Goal: Information Seeking & Learning: Learn about a topic

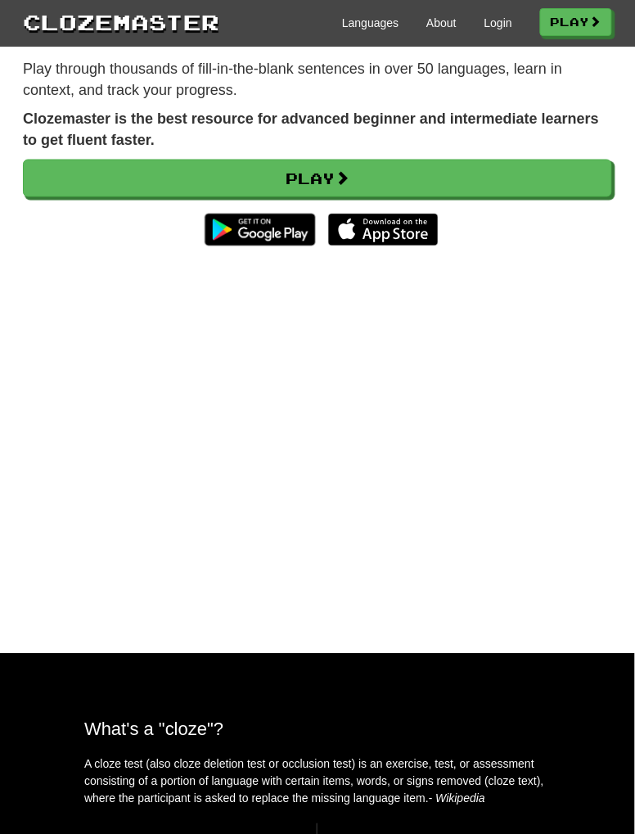
scroll to position [207, 0]
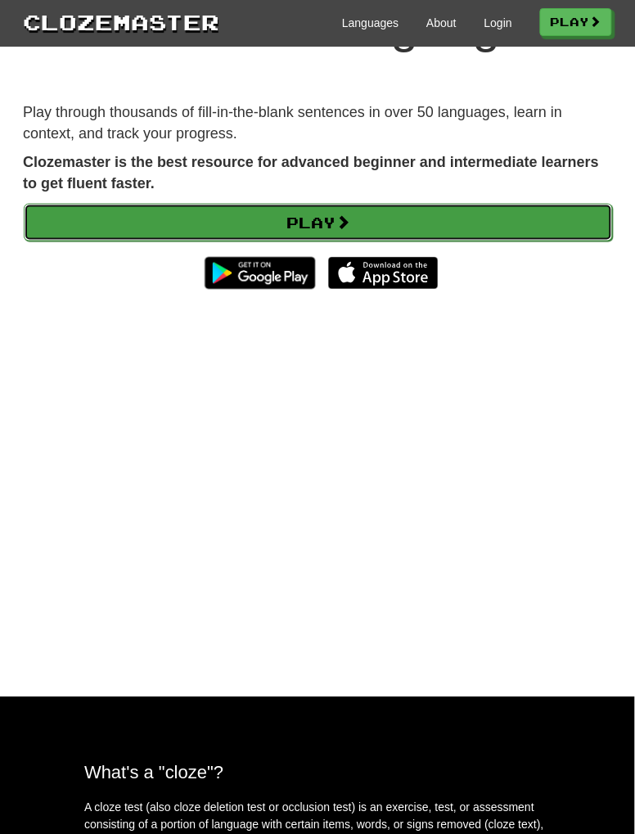
click at [76, 210] on link "Play" at bounding box center [318, 223] width 589 height 38
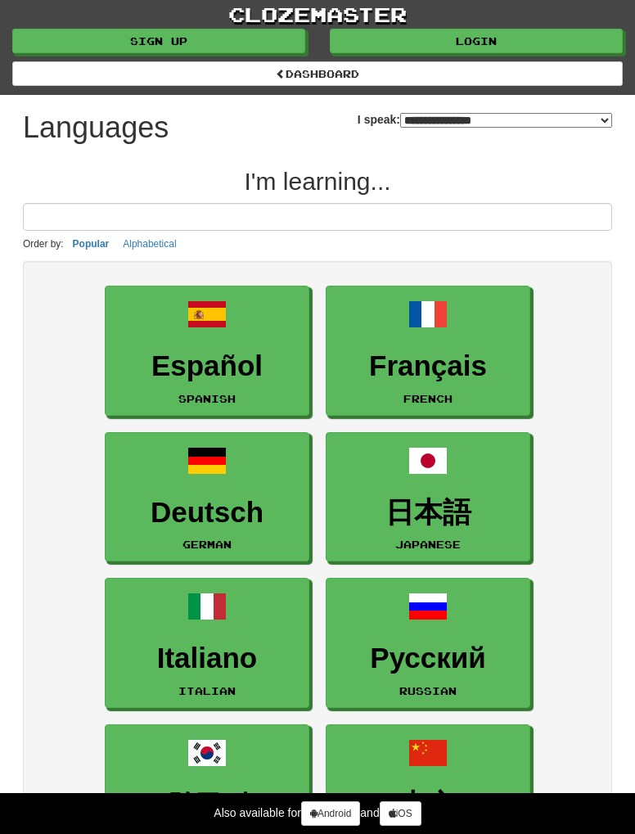
select select "*******"
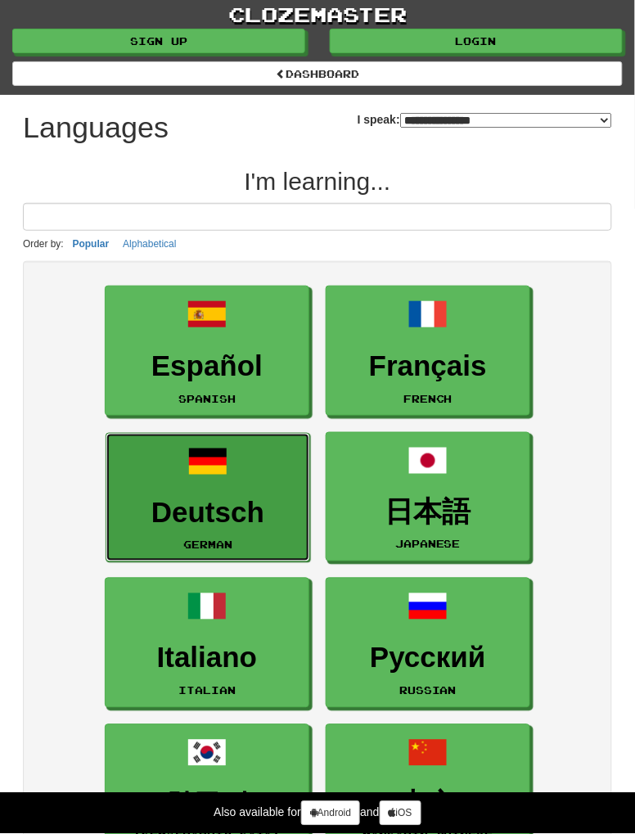
click at [148, 504] on h3 "Deutsch" at bounding box center [208, 513] width 187 height 32
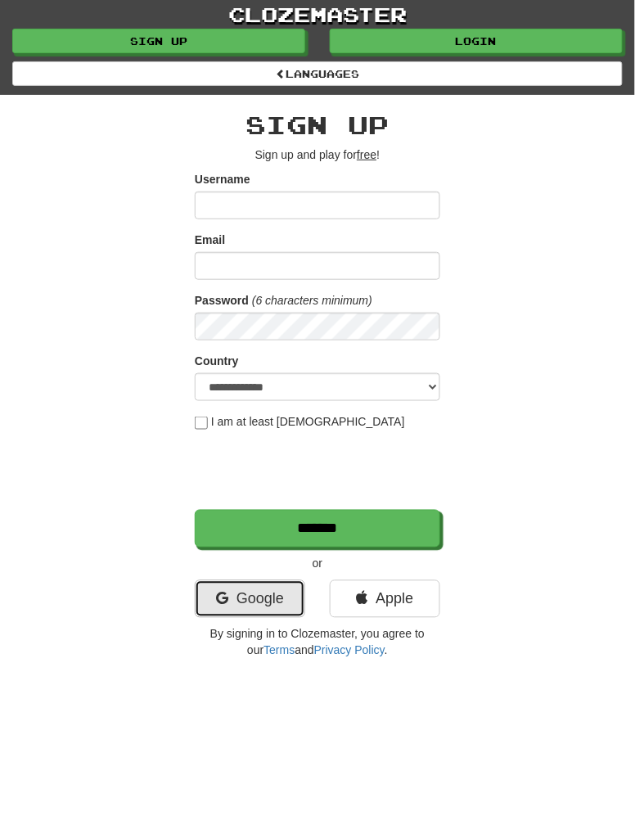
click at [228, 587] on link "Google" at bounding box center [250, 599] width 110 height 38
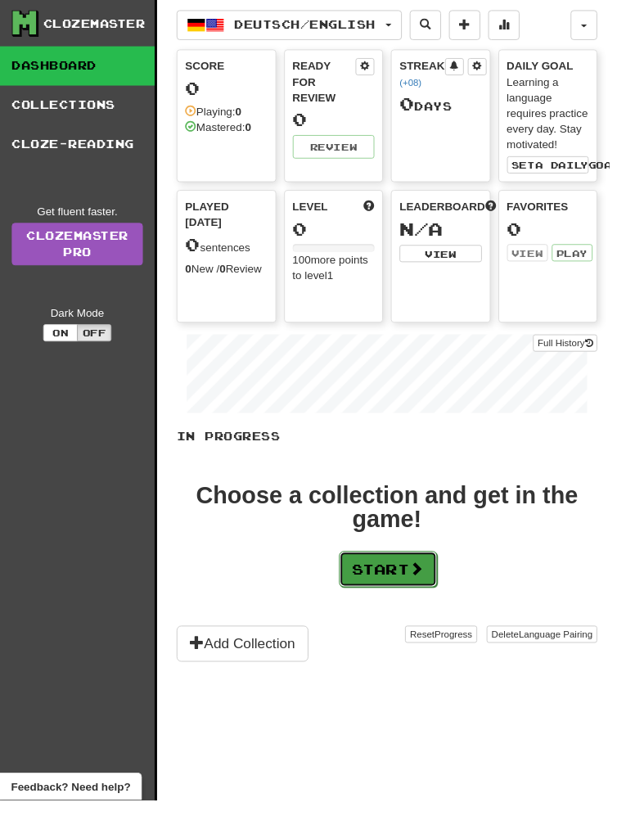
click at [380, 591] on button "Start" at bounding box center [404, 593] width 102 height 38
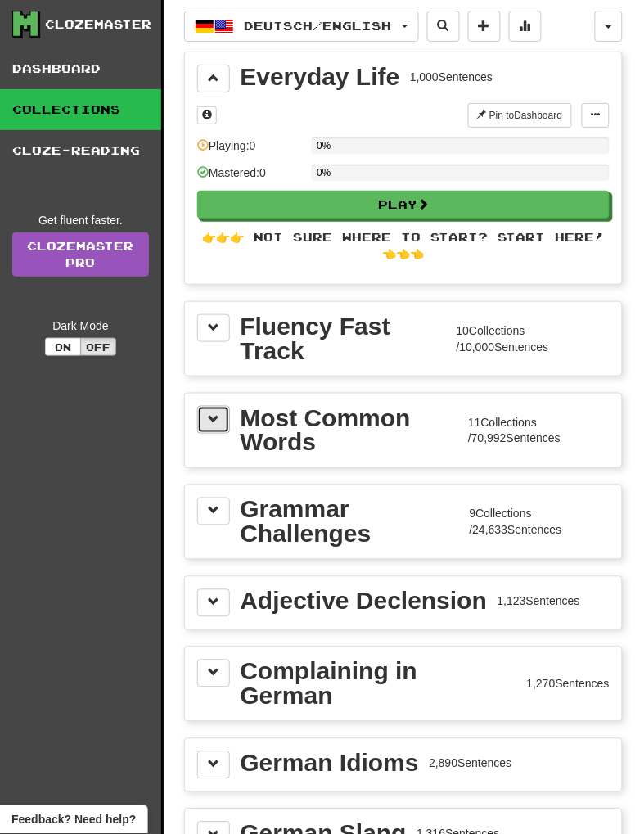
click at [209, 419] on span at bounding box center [213, 418] width 11 height 11
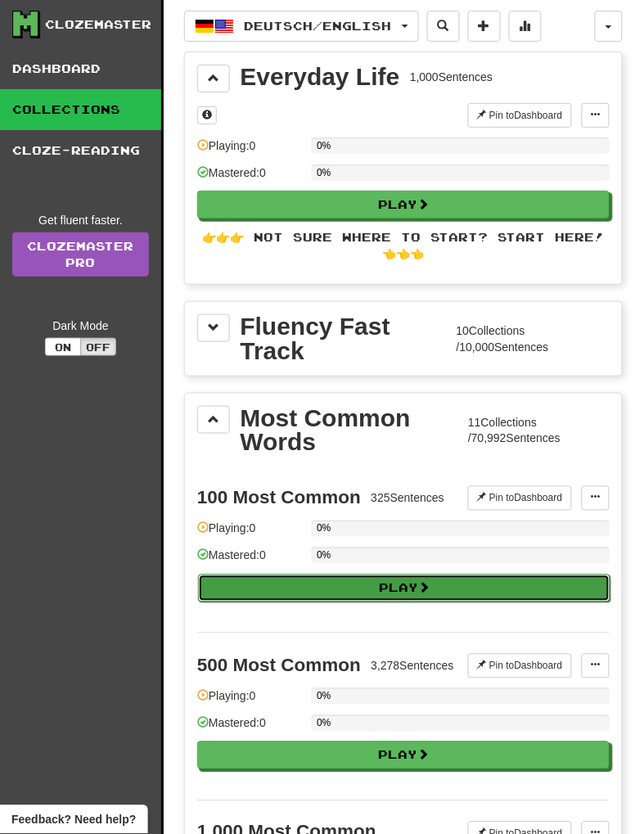
click at [236, 589] on button "Play" at bounding box center [404, 588] width 412 height 28
select select "**"
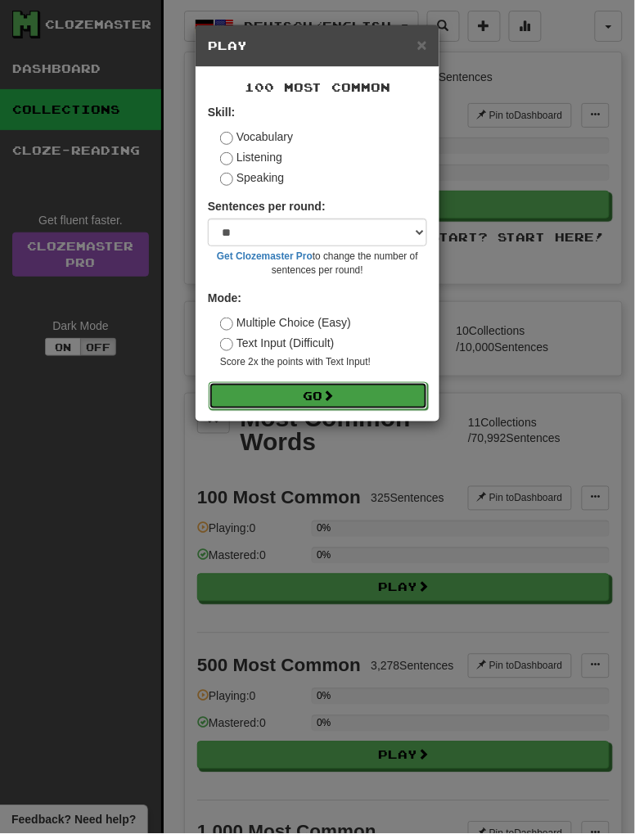
click at [230, 403] on button "Go" at bounding box center [318, 396] width 219 height 28
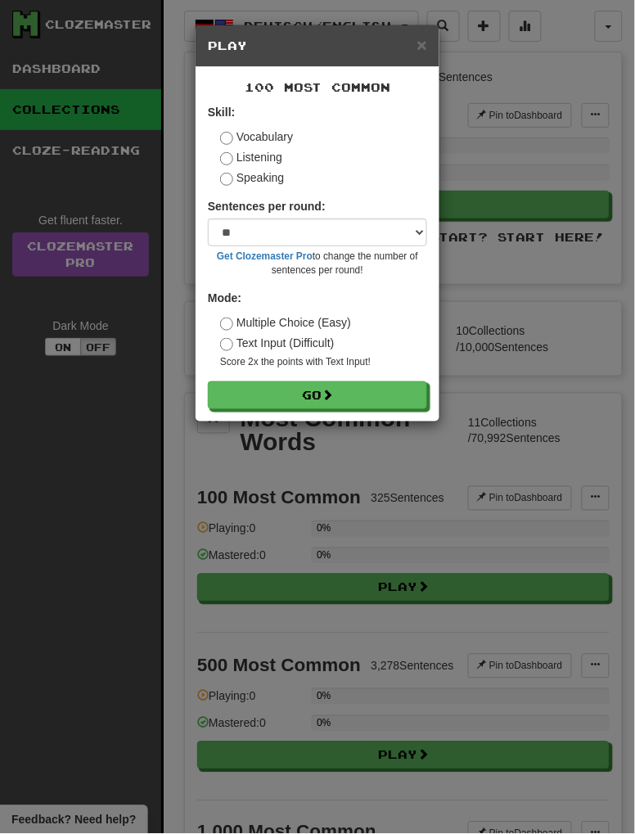
click at [59, 488] on div "× Play 100 Most Common Skill: Vocabulary Listening Speaking Sentences per round…" at bounding box center [317, 417] width 635 height 834
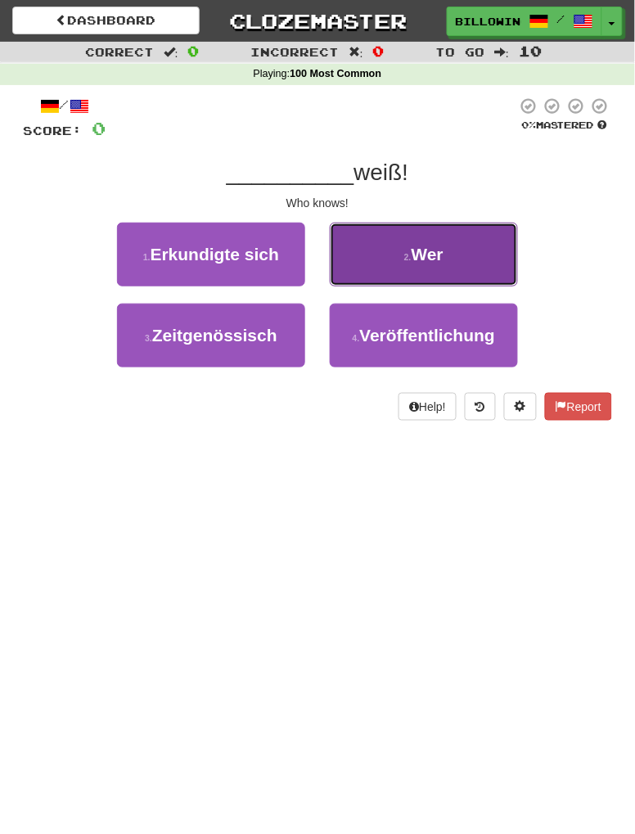
click at [371, 264] on button "2 . Wer" at bounding box center [424, 255] width 188 height 64
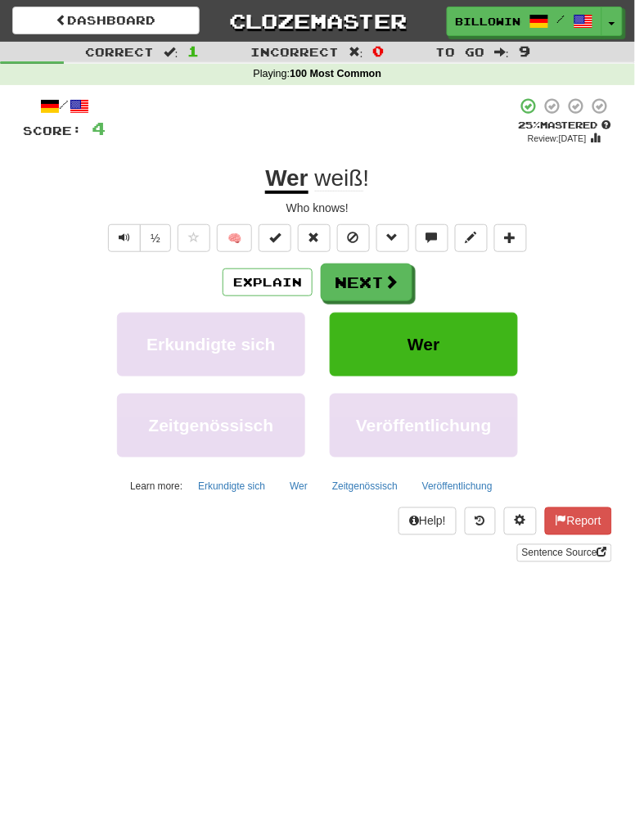
click at [80, 354] on div "Erkundigte sich Wer" at bounding box center [317, 353] width 638 height 81
click at [358, 292] on button "Next" at bounding box center [368, 283] width 92 height 38
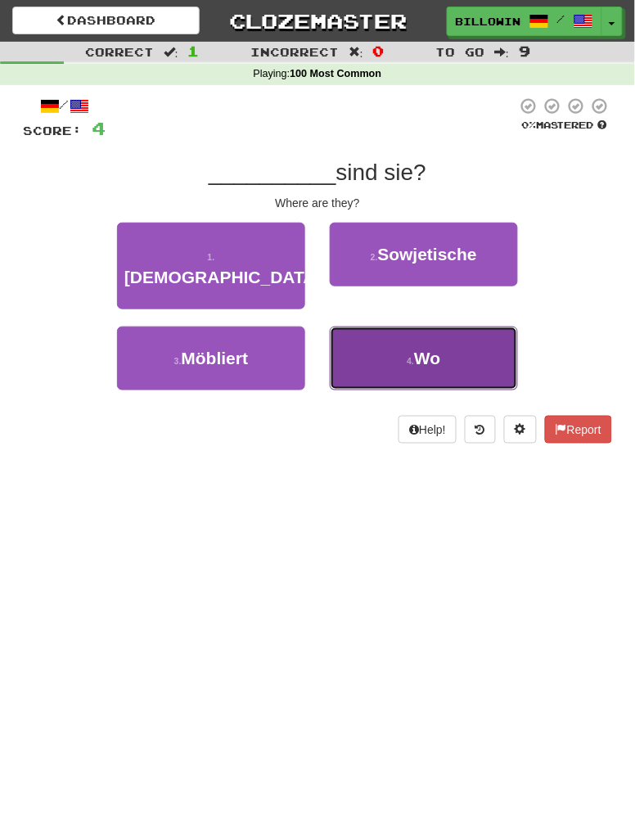
click at [474, 331] on button "4 . Wo" at bounding box center [424, 358] width 188 height 64
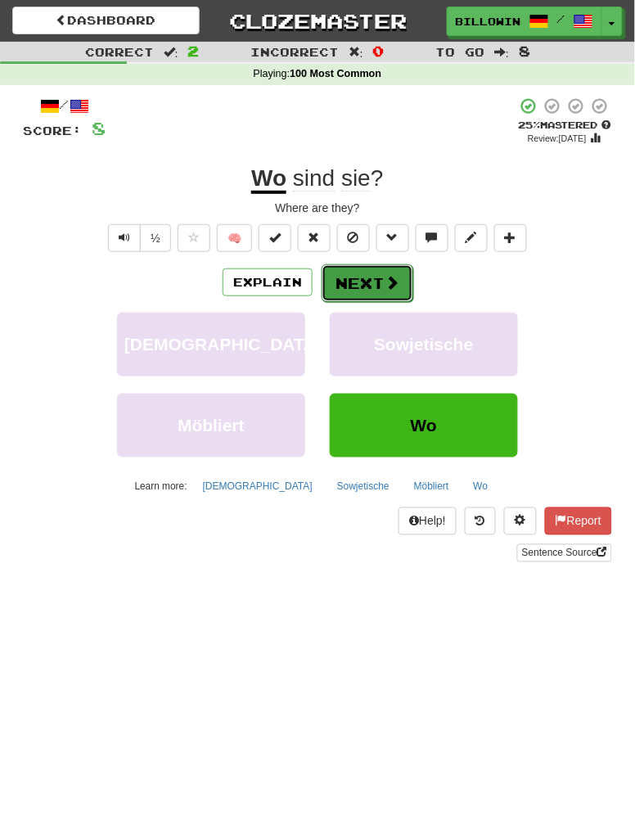
click at [352, 283] on button "Next" at bounding box center [368, 283] width 92 height 38
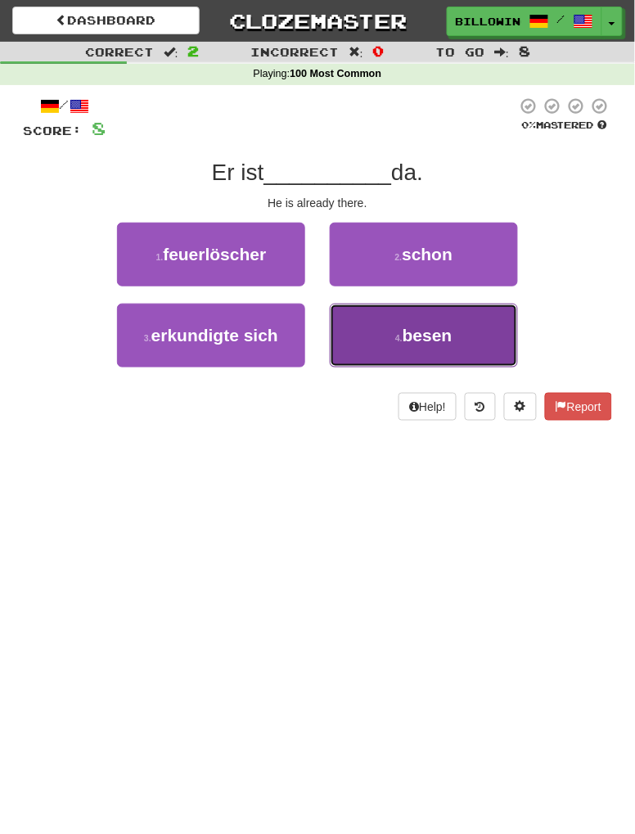
click at [481, 337] on button "4 . besen" at bounding box center [424, 336] width 188 height 64
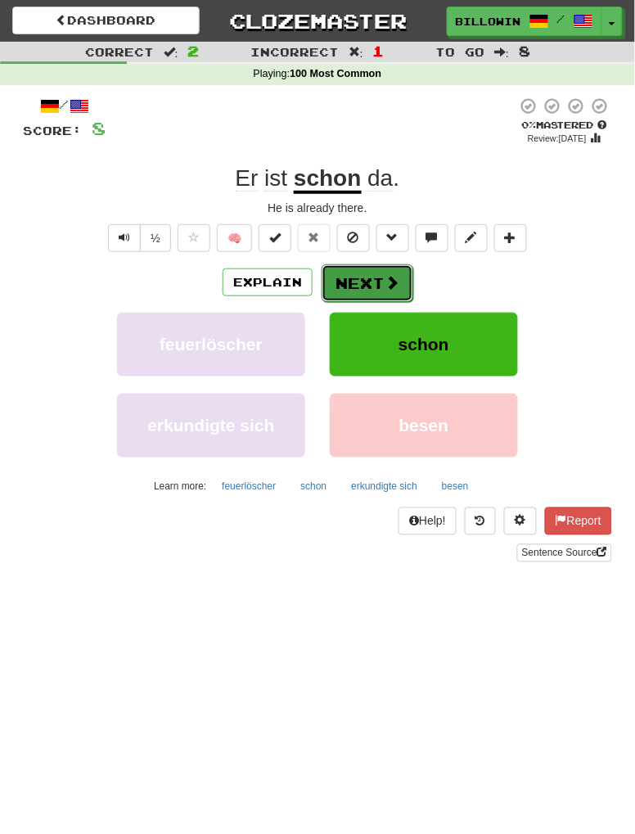
click at [342, 289] on button "Next" at bounding box center [368, 283] width 92 height 38
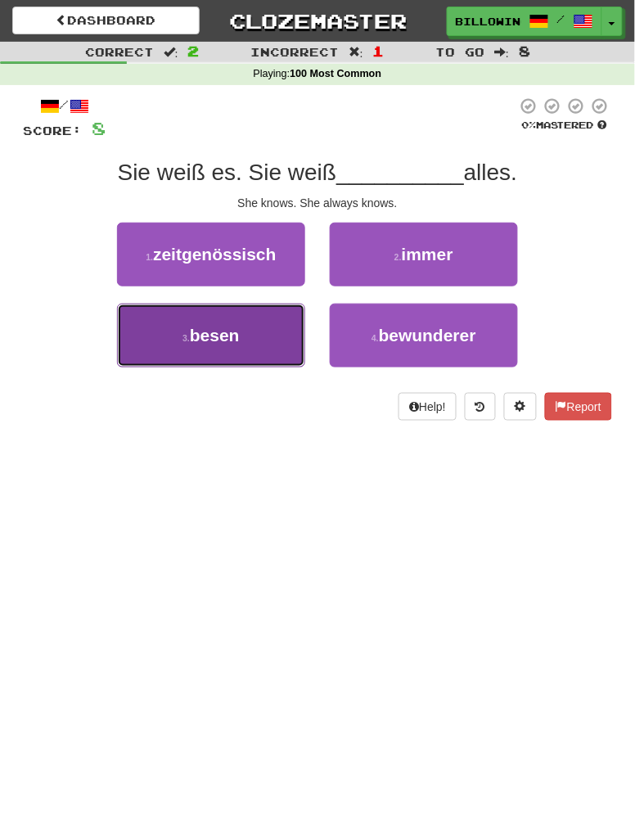
click at [165, 338] on button "3 . besen" at bounding box center [211, 336] width 188 height 64
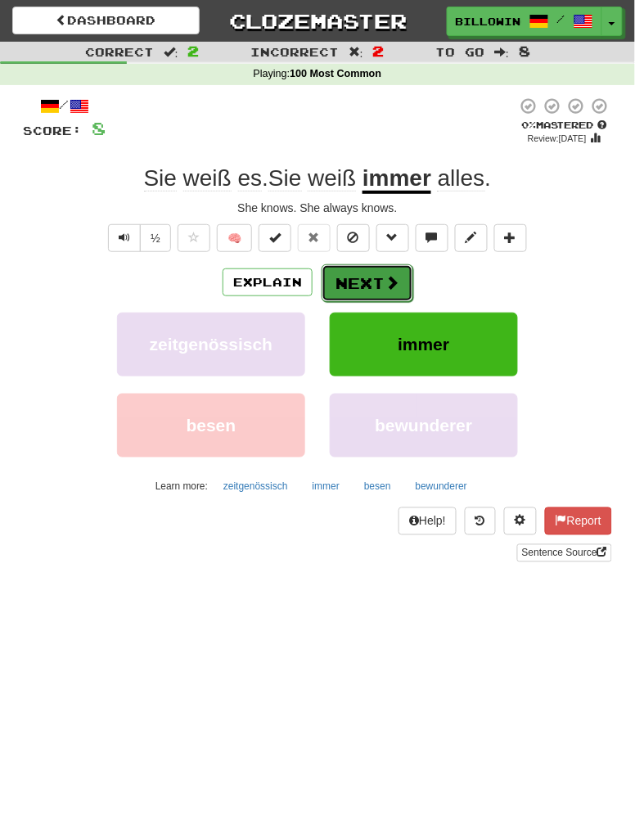
click at [338, 281] on button "Next" at bounding box center [368, 283] width 92 height 38
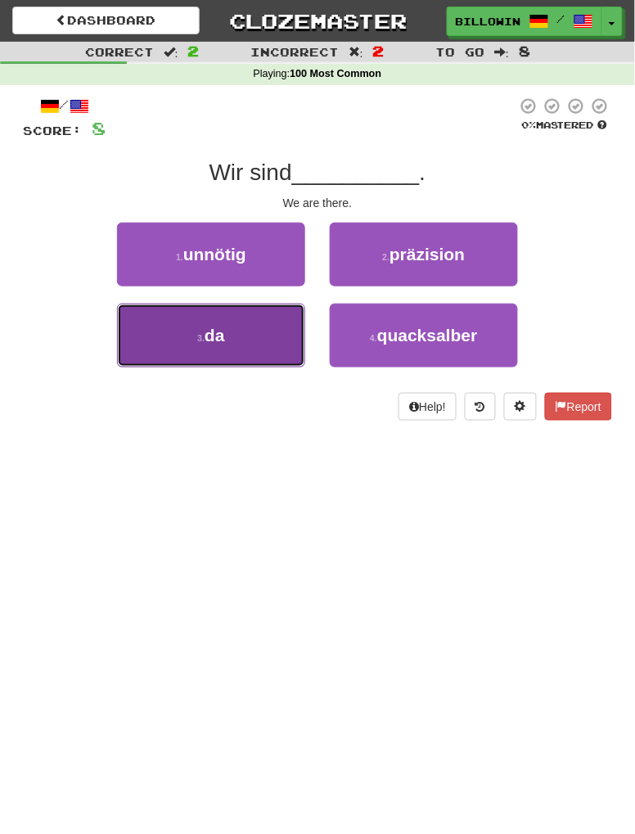
click at [178, 336] on button "3 . da" at bounding box center [211, 336] width 188 height 64
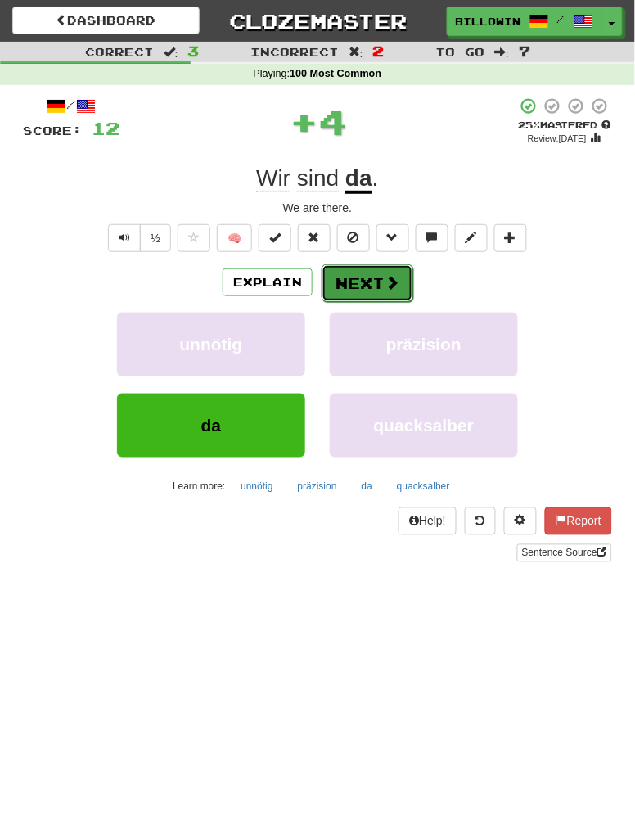
click at [352, 268] on button "Next" at bounding box center [368, 283] width 92 height 38
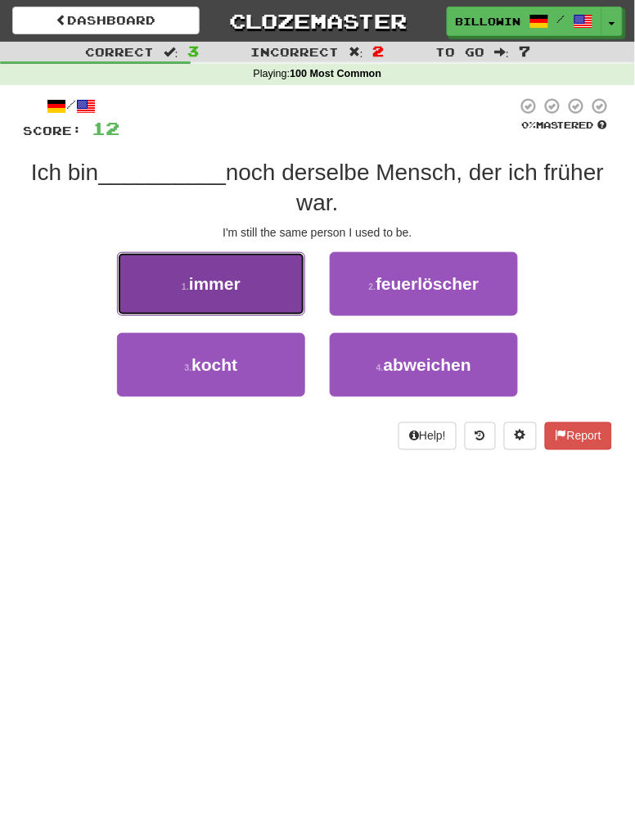
click at [158, 283] on button "1 . immer" at bounding box center [211, 284] width 188 height 64
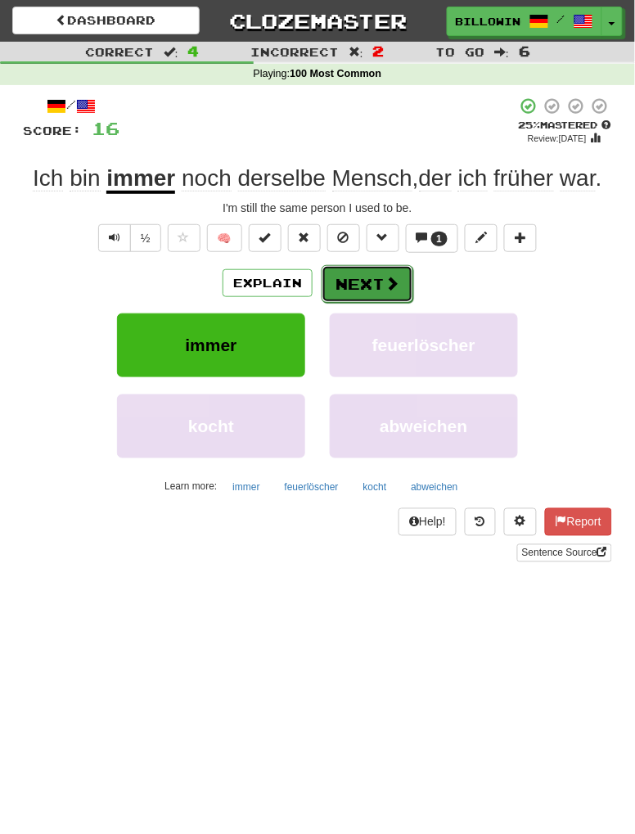
click at [357, 276] on button "Next" at bounding box center [368, 284] width 92 height 38
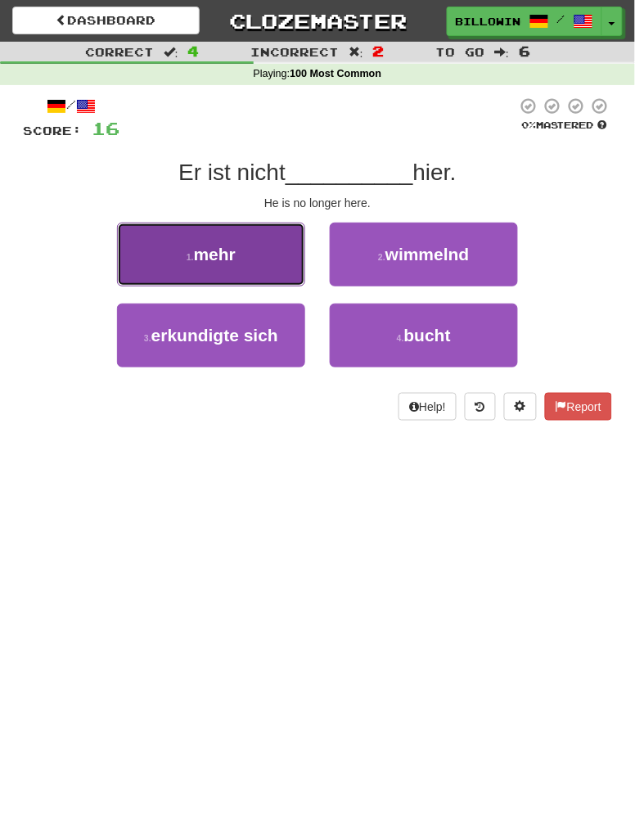
click at [170, 255] on button "1 . mehr" at bounding box center [211, 255] width 188 height 64
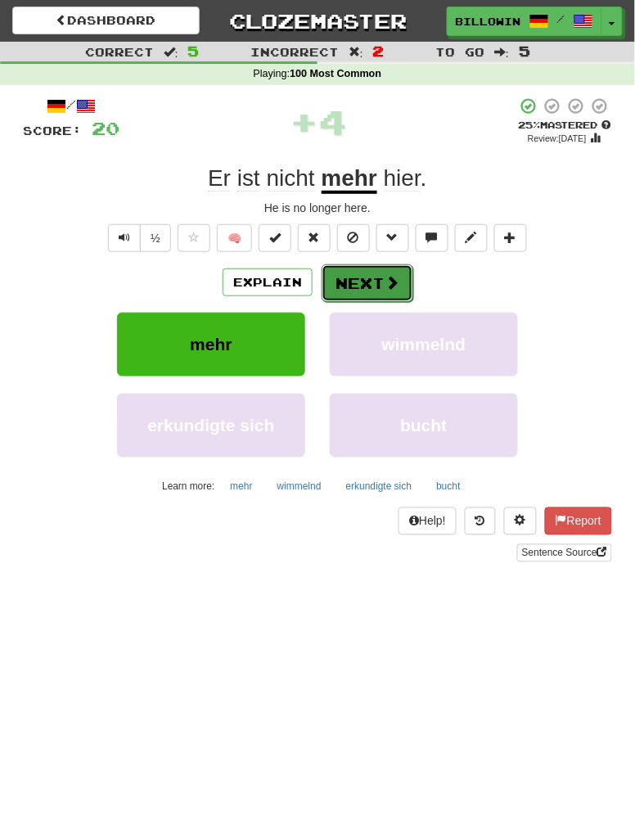
click at [352, 283] on button "Next" at bounding box center [368, 283] width 92 height 38
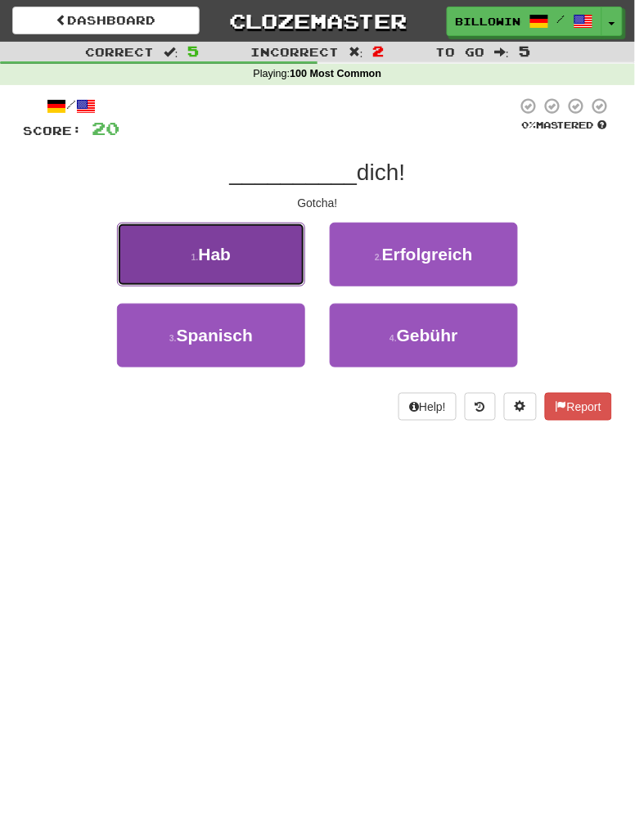
click at [167, 245] on button "1 . Hab" at bounding box center [211, 255] width 188 height 64
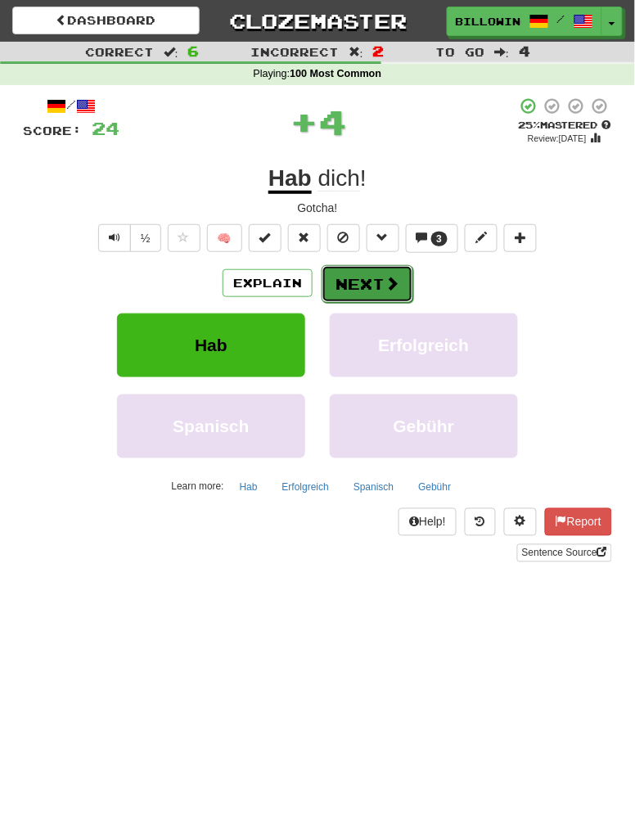
click at [353, 283] on button "Next" at bounding box center [368, 284] width 92 height 38
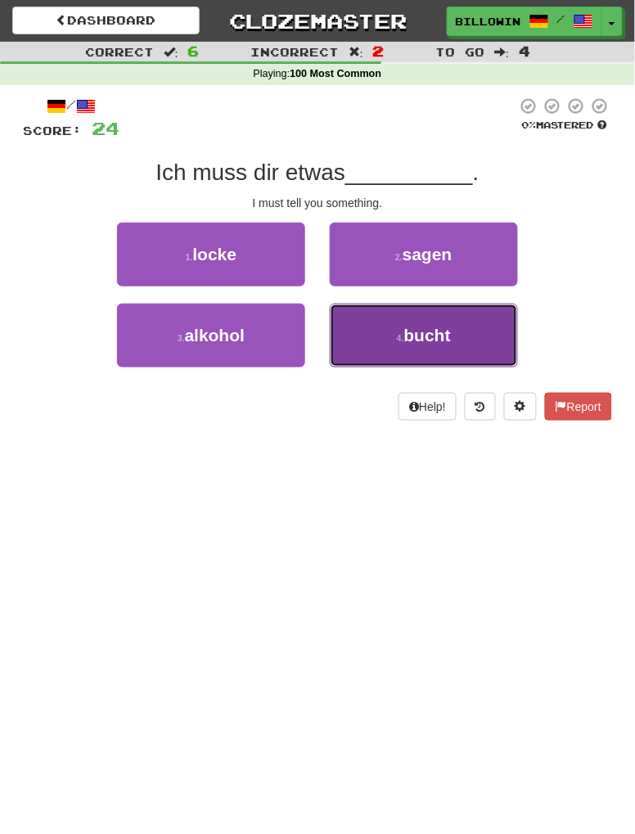
click at [493, 337] on button "4 . bucht" at bounding box center [424, 336] width 188 height 64
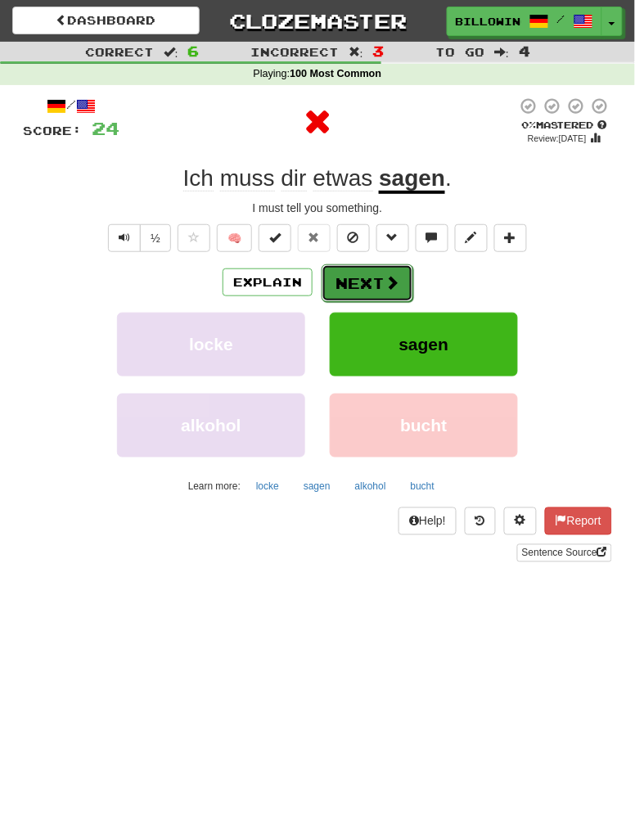
click at [340, 281] on button "Next" at bounding box center [368, 283] width 92 height 38
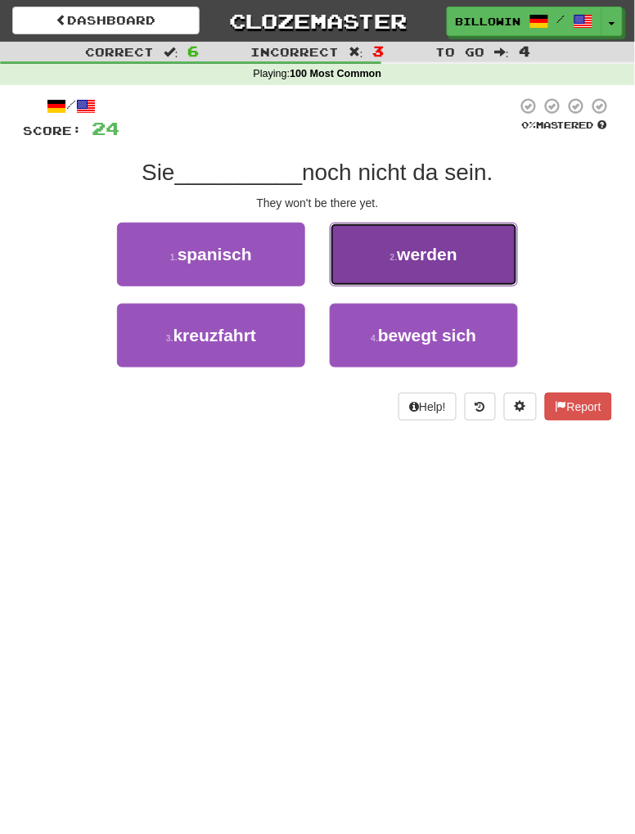
click at [440, 250] on span "werden" at bounding box center [428, 254] width 61 height 19
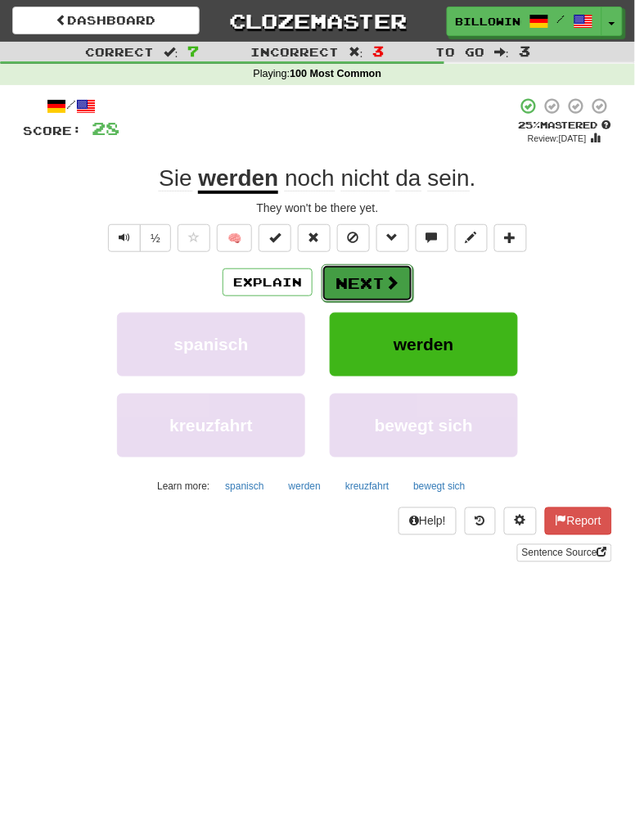
click at [386, 284] on span at bounding box center [392, 282] width 15 height 15
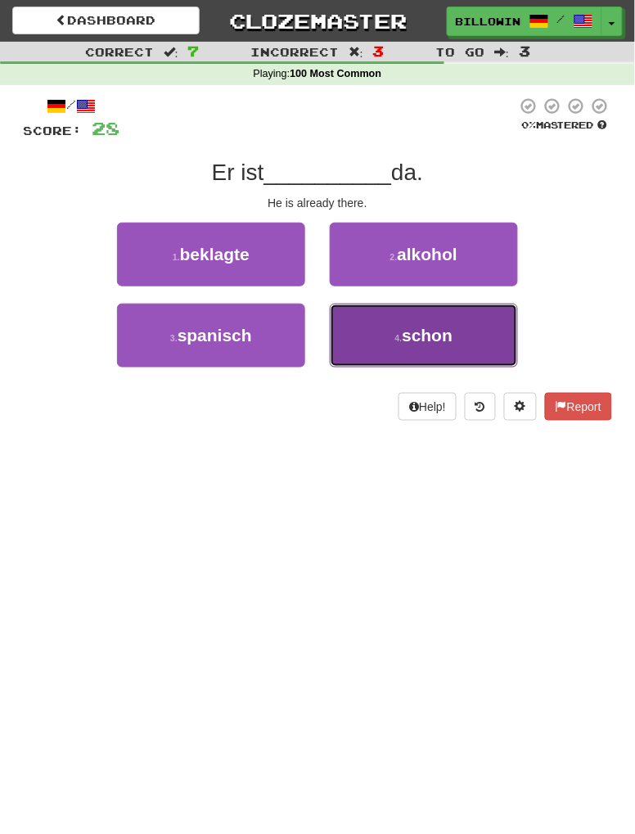
click at [440, 335] on span "schon" at bounding box center [427, 335] width 51 height 19
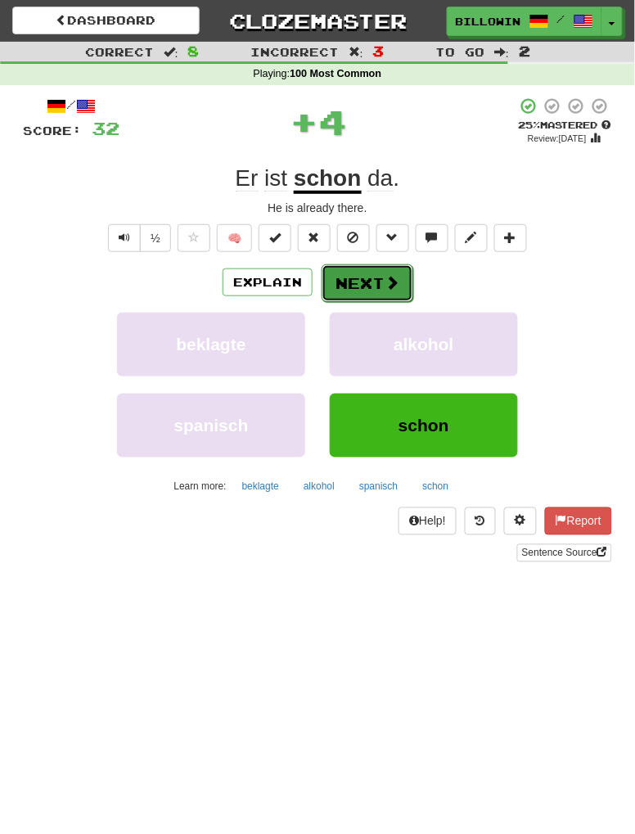
click at [386, 272] on button "Next" at bounding box center [368, 283] width 92 height 38
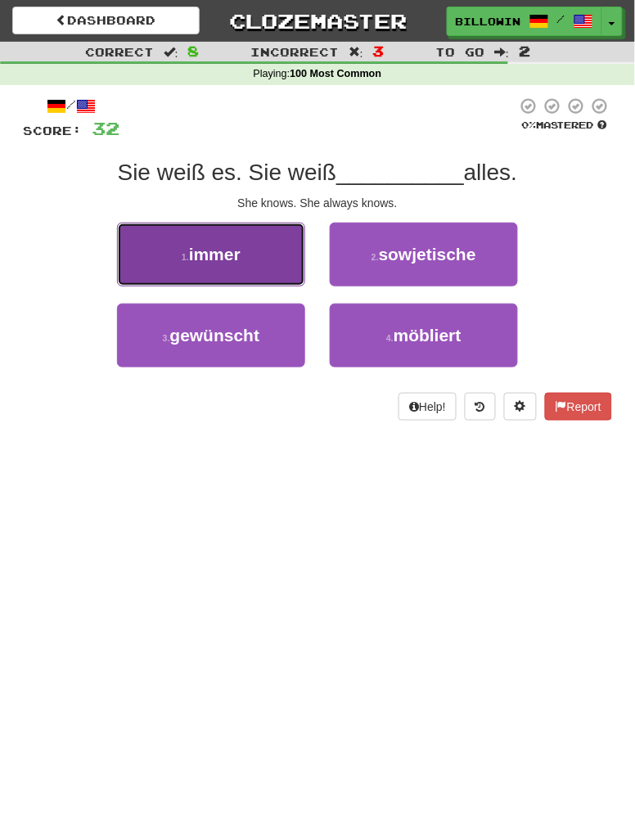
click at [261, 253] on button "1 . immer" at bounding box center [211, 255] width 188 height 64
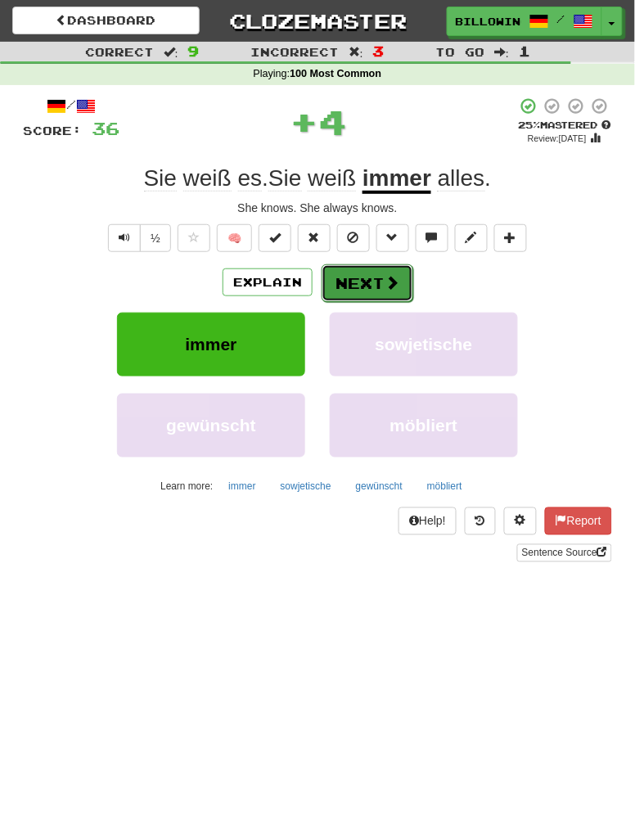
click at [385, 283] on span at bounding box center [392, 282] width 15 height 15
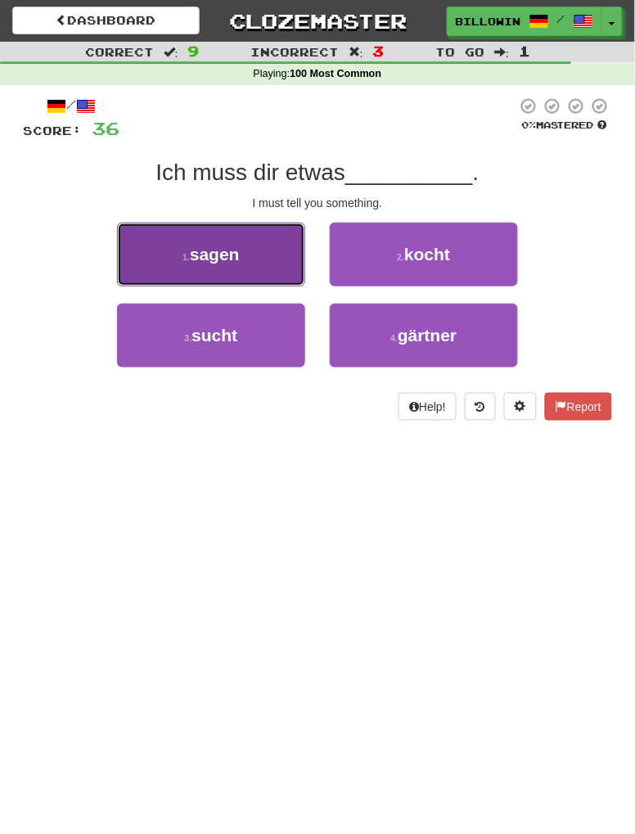
click at [282, 248] on button "1 . sagen" at bounding box center [211, 255] width 188 height 64
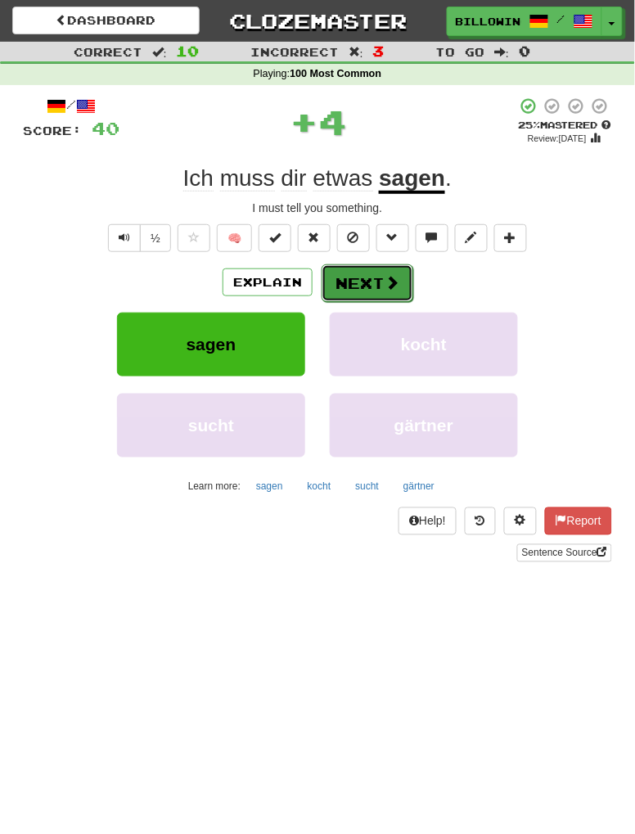
click at [396, 282] on span at bounding box center [392, 282] width 15 height 15
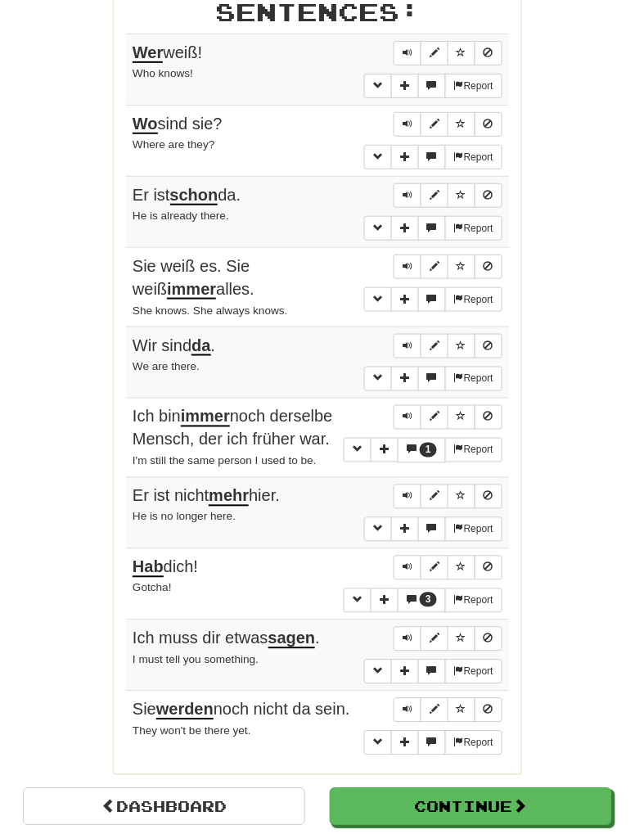
scroll to position [914, 0]
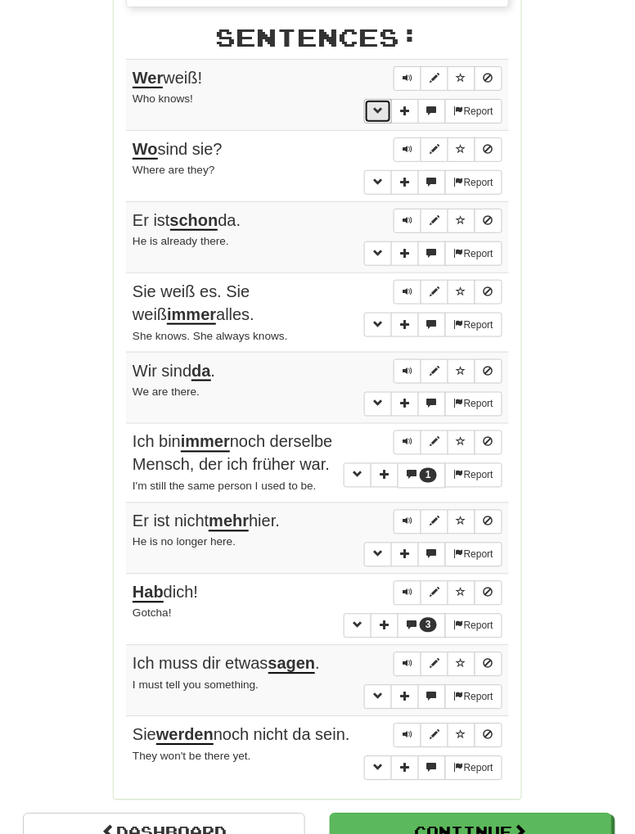
click at [376, 106] on span "More sentence controls" at bounding box center [378, 111] width 10 height 10
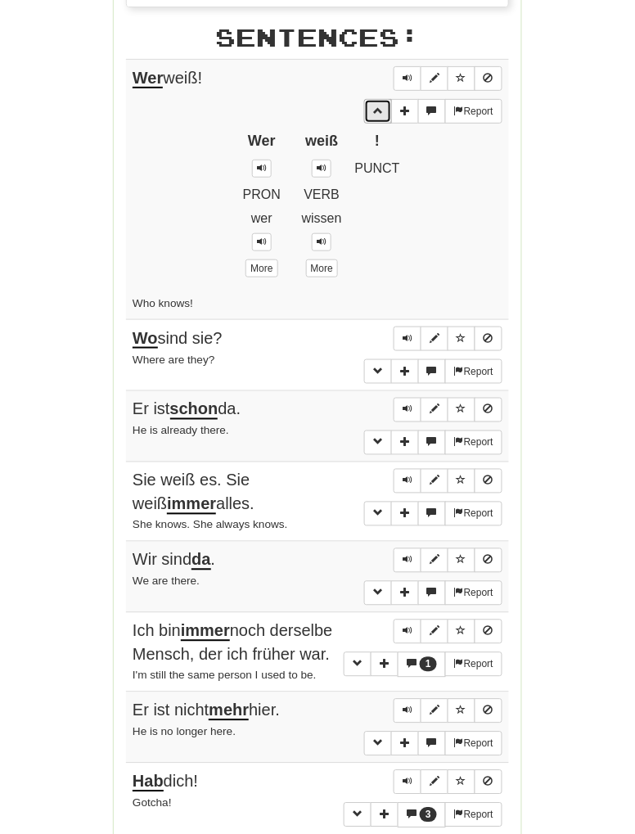
click at [378, 106] on span "More sentence controls" at bounding box center [378, 111] width 10 height 10
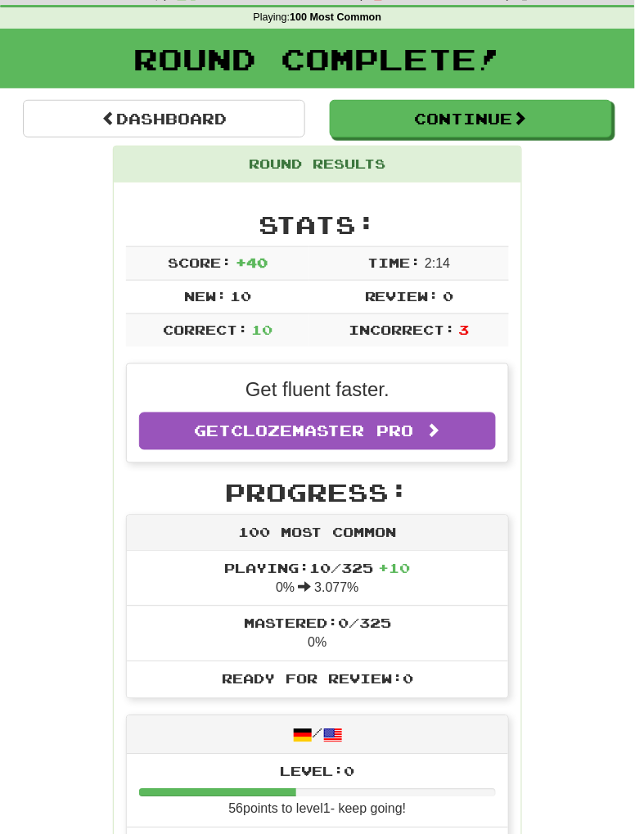
scroll to position [56, 0]
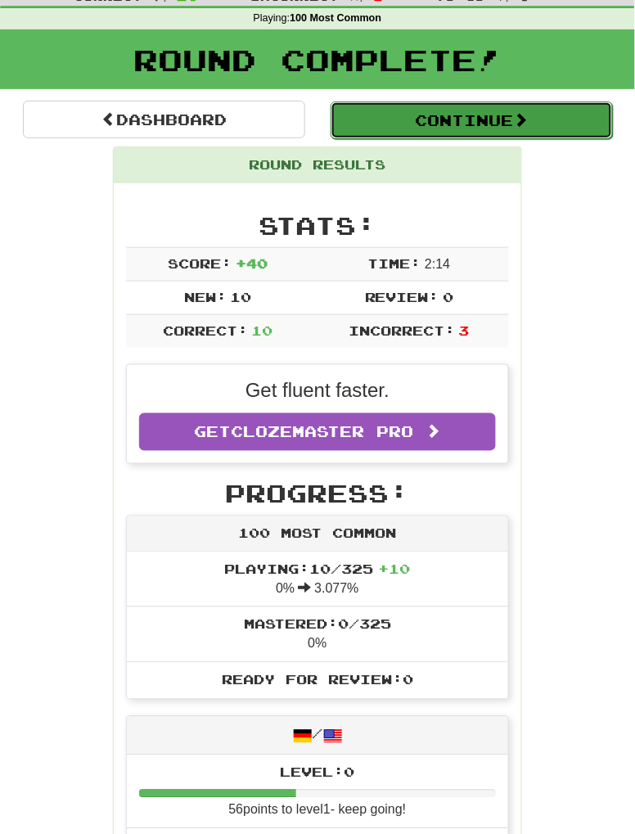
click at [371, 129] on button "Continue" at bounding box center [472, 120] width 282 height 38
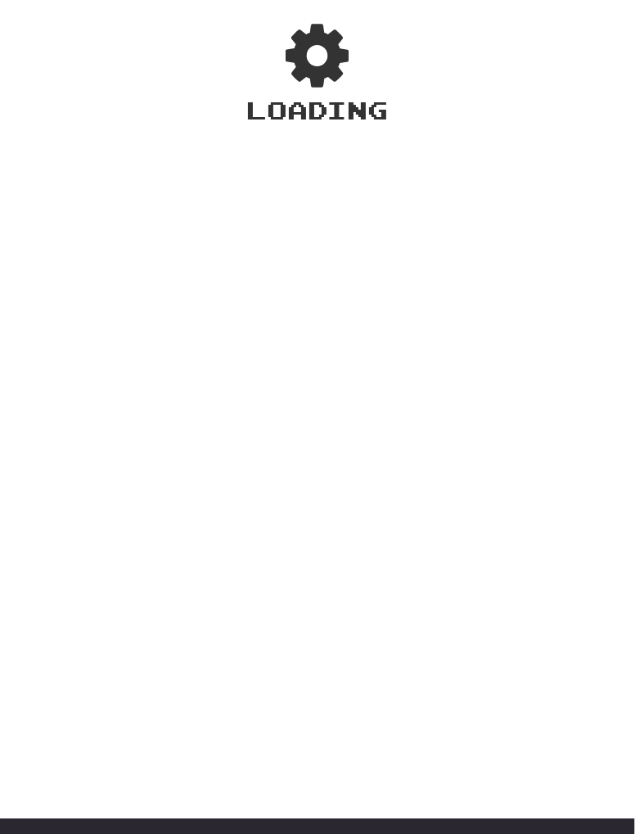
scroll to position [88, 0]
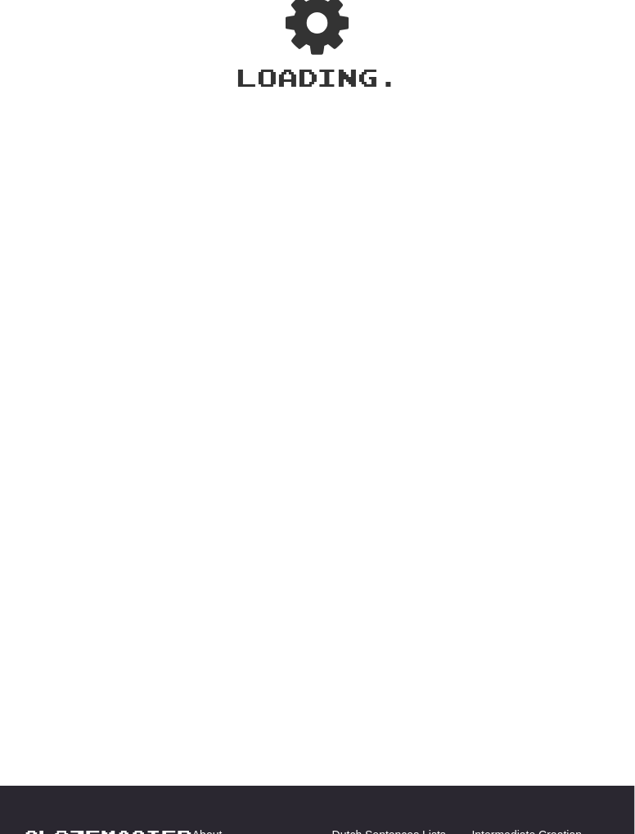
click at [2, 159] on div "Dashboard Clozemaster BillowingField9698 / Toggle Dropdown Dashboard Leaderboar…" at bounding box center [317, 329] width 635 height 834
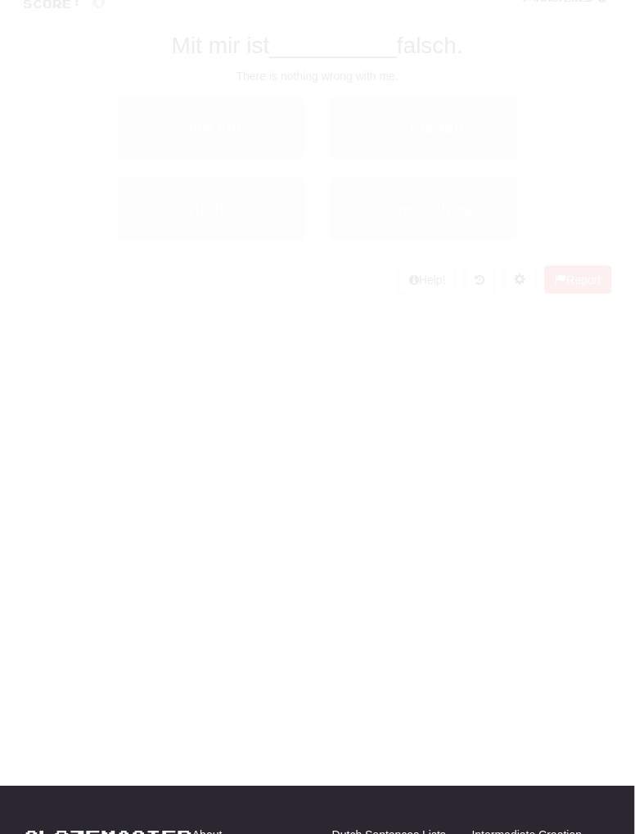
scroll to position [56, 0]
